Goal: Information Seeking & Learning: Learn about a topic

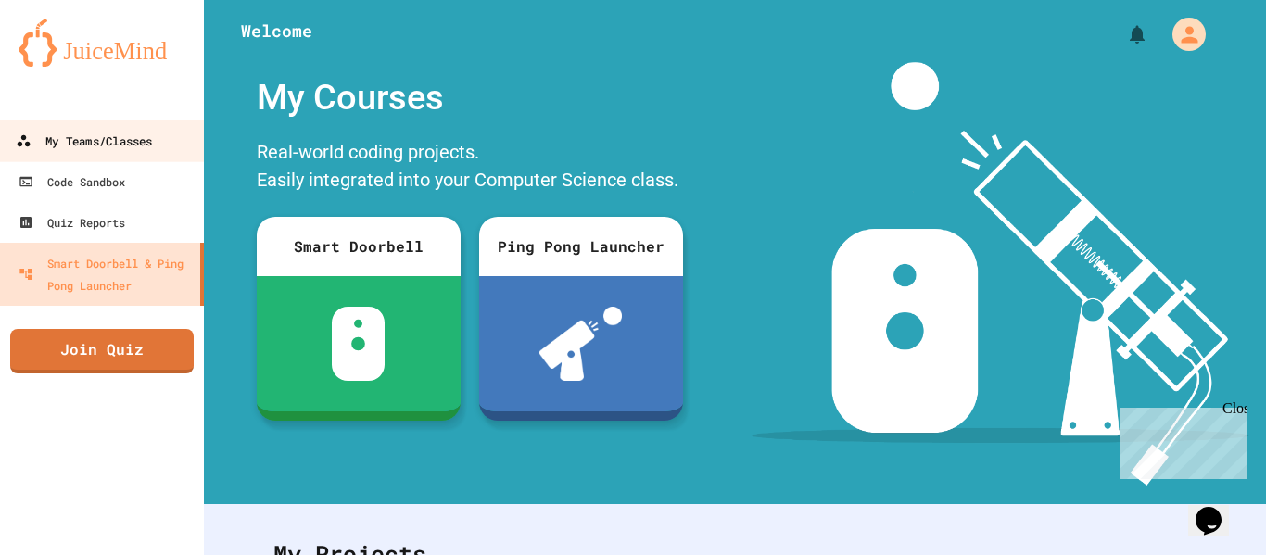
click at [146, 135] on div "My Teams/Classes" at bounding box center [84, 141] width 136 height 23
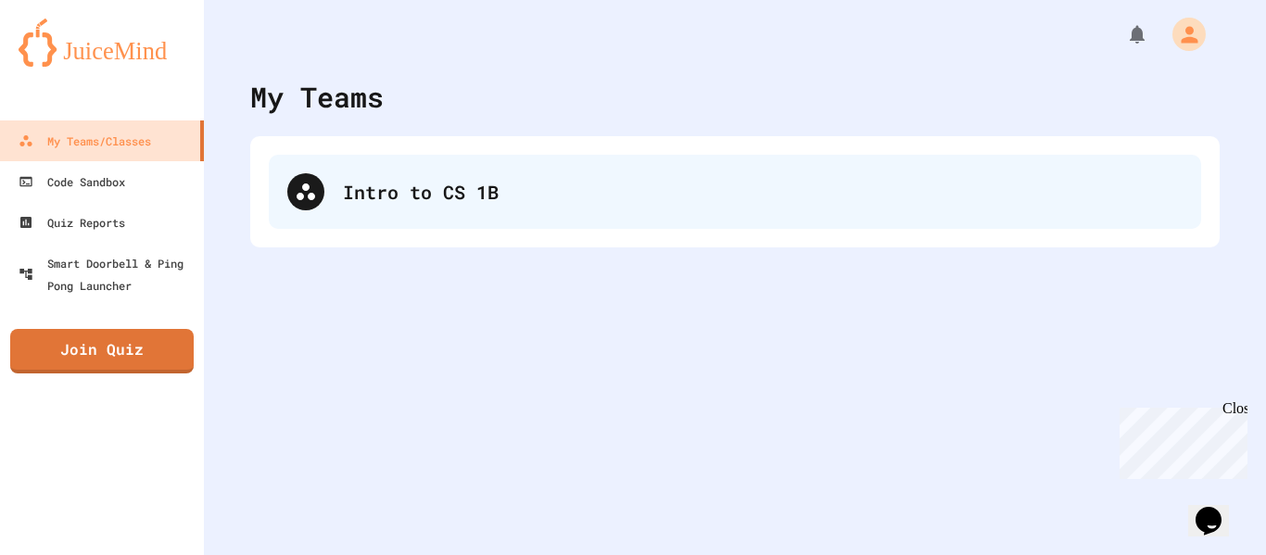
click at [369, 206] on div "Intro to CS 1B" at bounding box center [735, 192] width 933 height 74
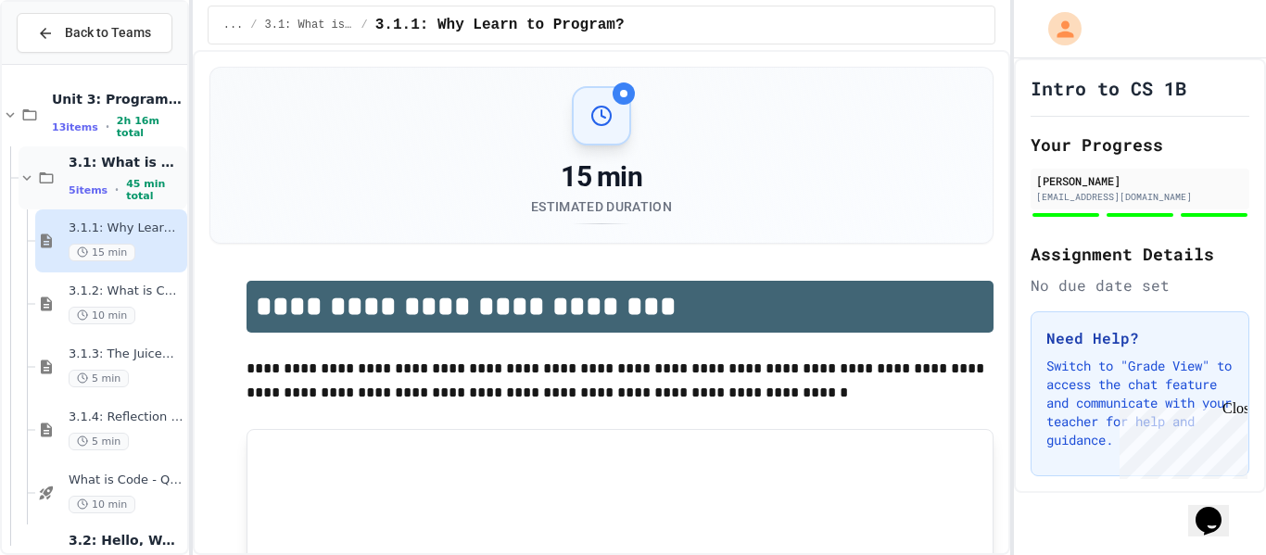
click at [128, 184] on span "45 min total" at bounding box center [154, 190] width 57 height 24
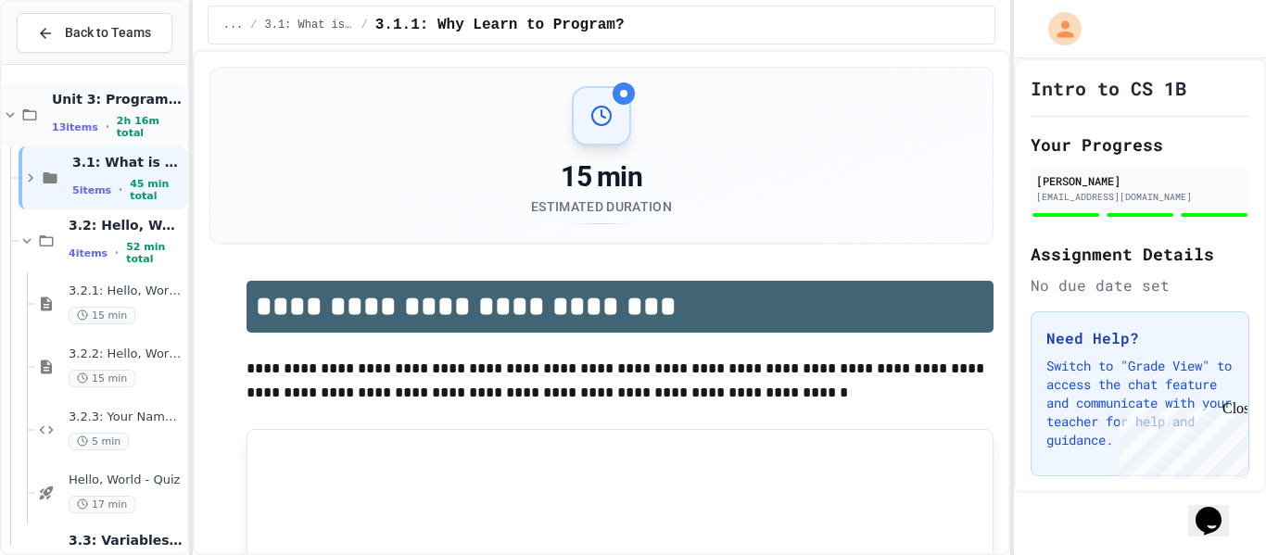
click at [89, 122] on span "13 items" at bounding box center [75, 127] width 46 height 12
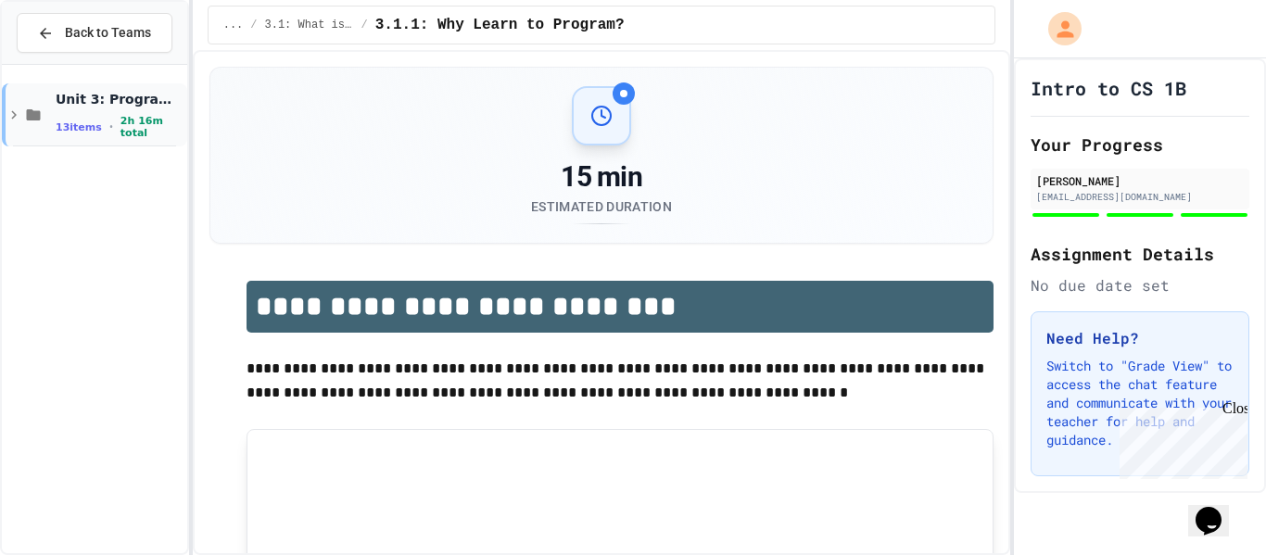
click at [85, 121] on span "13 items" at bounding box center [79, 127] width 46 height 12
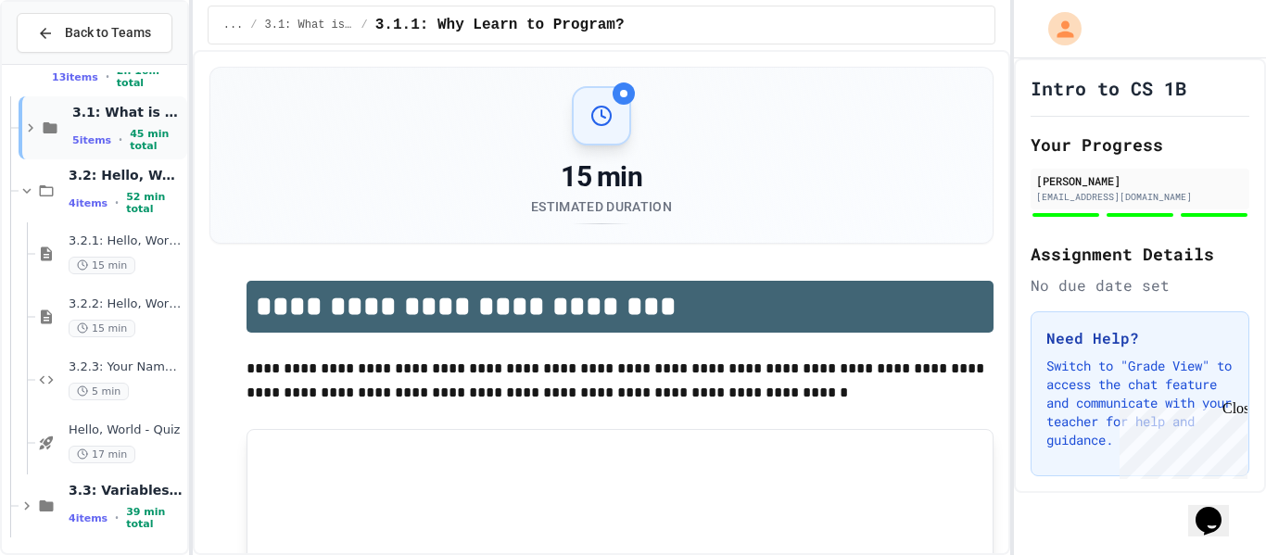
scroll to position [53, 0]
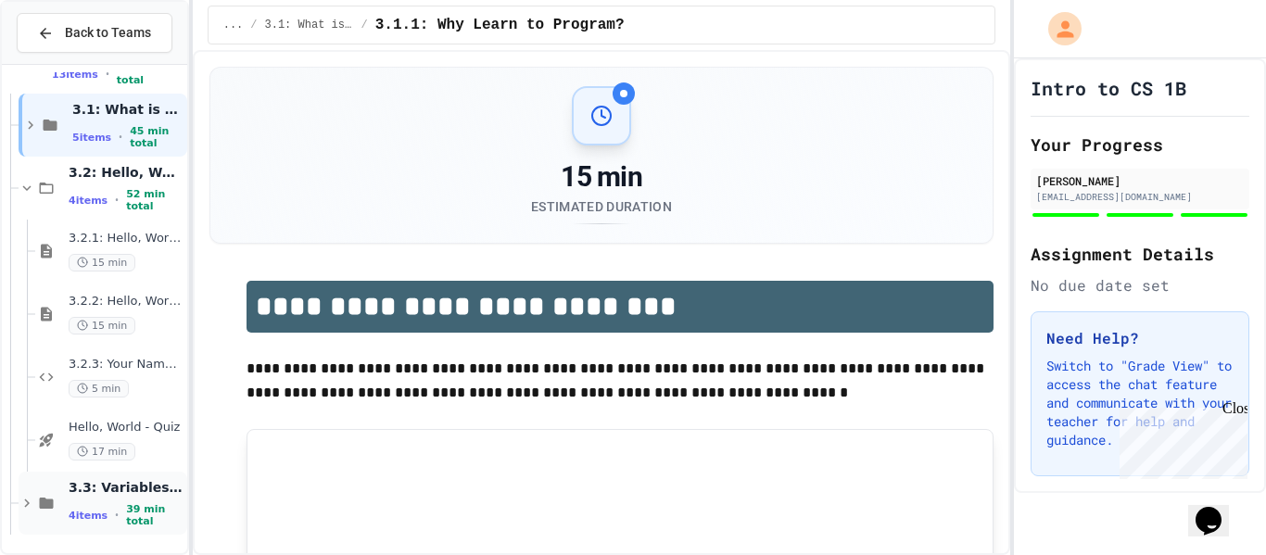
click at [95, 493] on span "3.3: Variables and Data Types" at bounding box center [126, 487] width 115 height 17
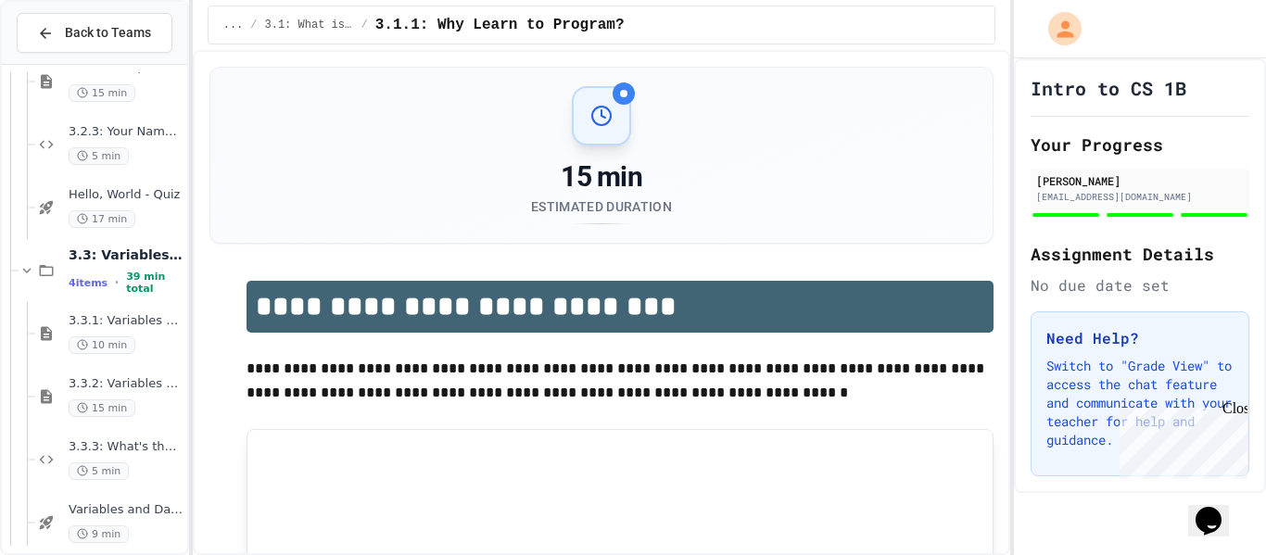
scroll to position [305, 0]
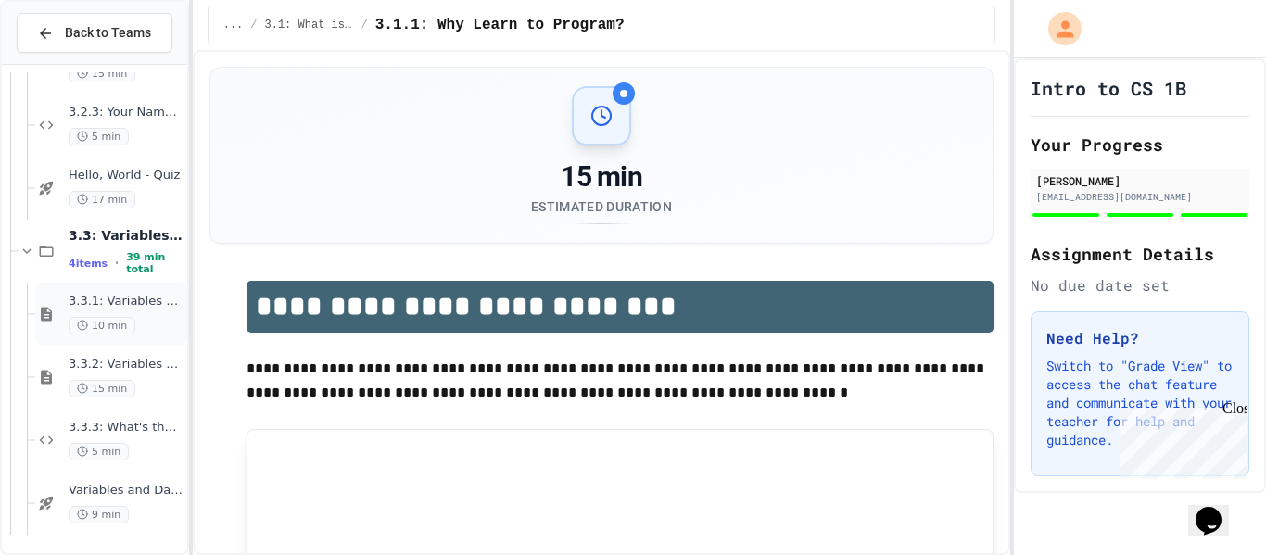
click at [131, 299] on span "3.3.1: Variables and Data Types" at bounding box center [126, 302] width 115 height 16
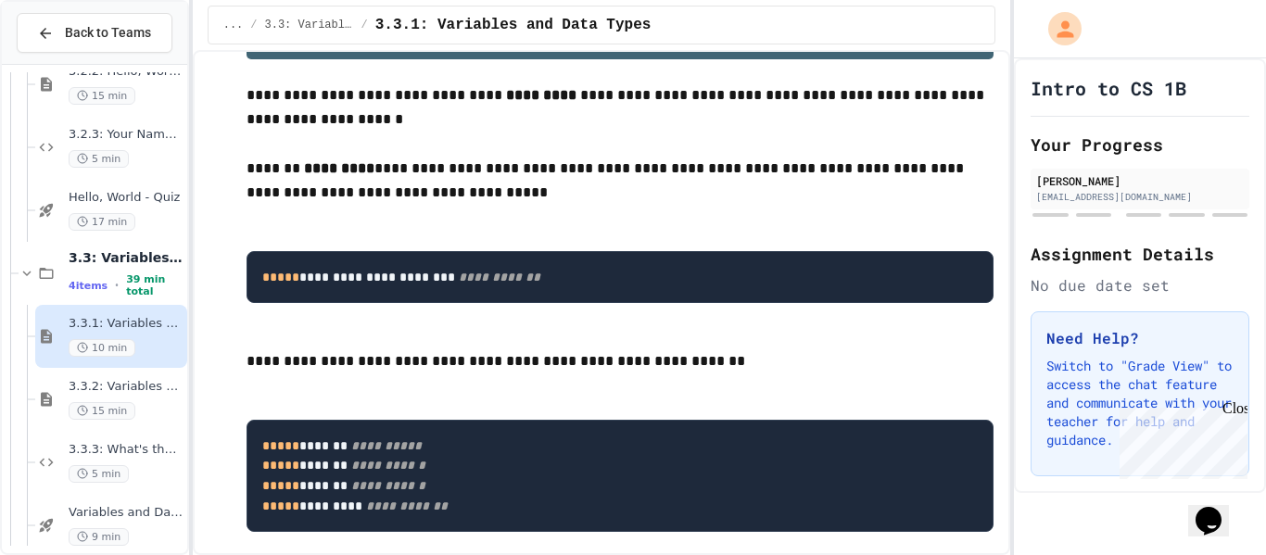
scroll to position [274, 0]
